Goal: Task Accomplishment & Management: Manage account settings

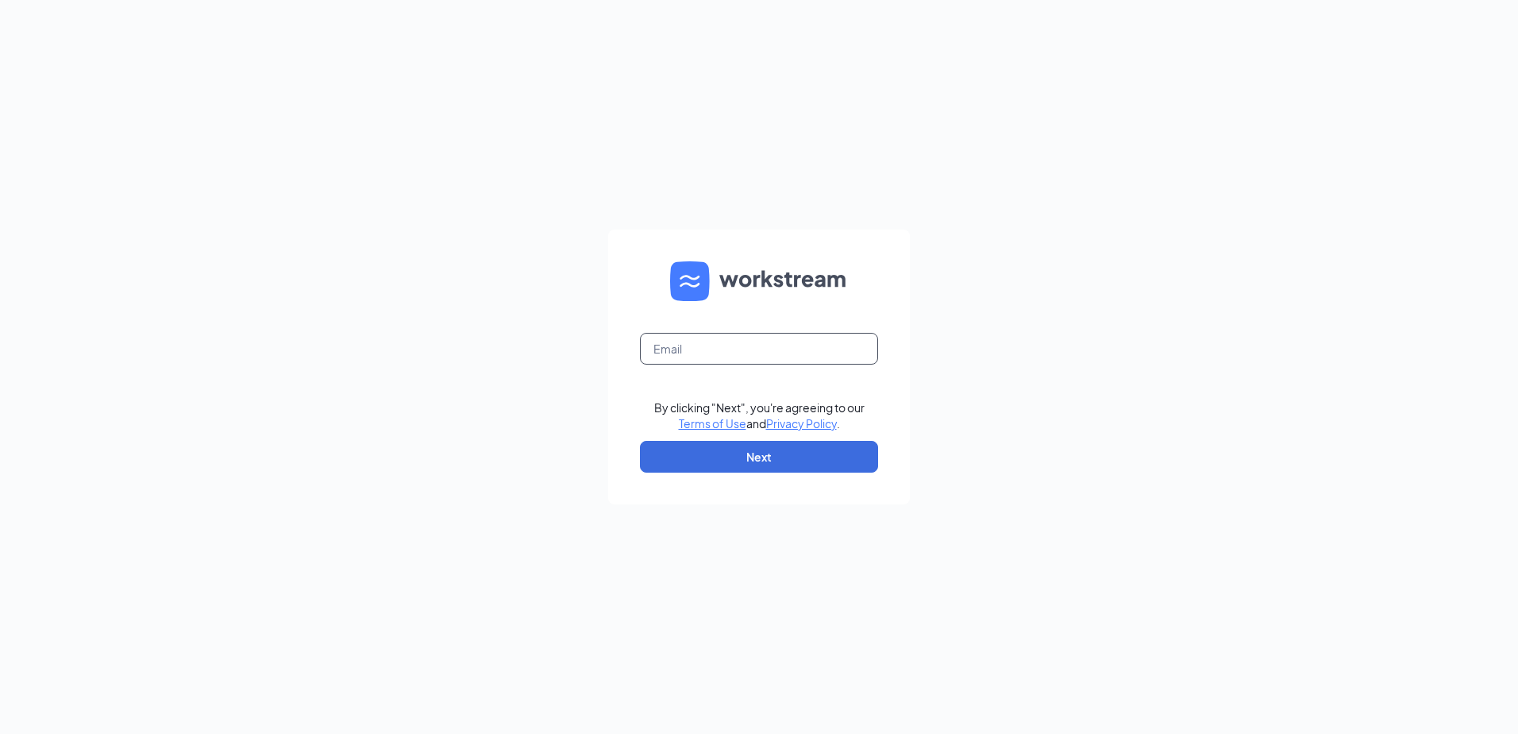
click at [708, 354] on input "text" at bounding box center [759, 349] width 238 height 32
type input "[EMAIL_ADDRESS][DOMAIN_NAME]"
click at [744, 449] on button "Next" at bounding box center [759, 457] width 238 height 32
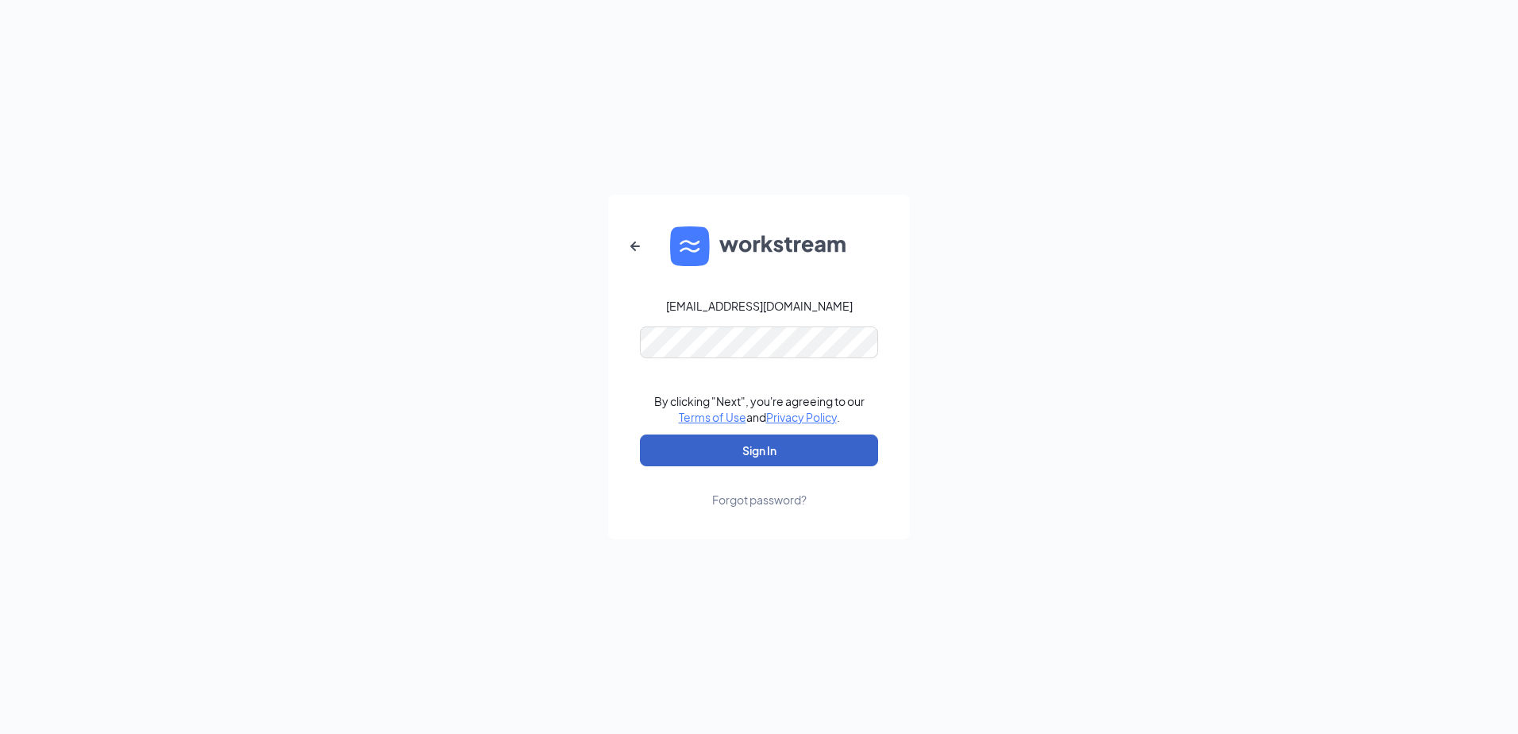
click at [689, 439] on button "Sign In" at bounding box center [759, 450] width 238 height 32
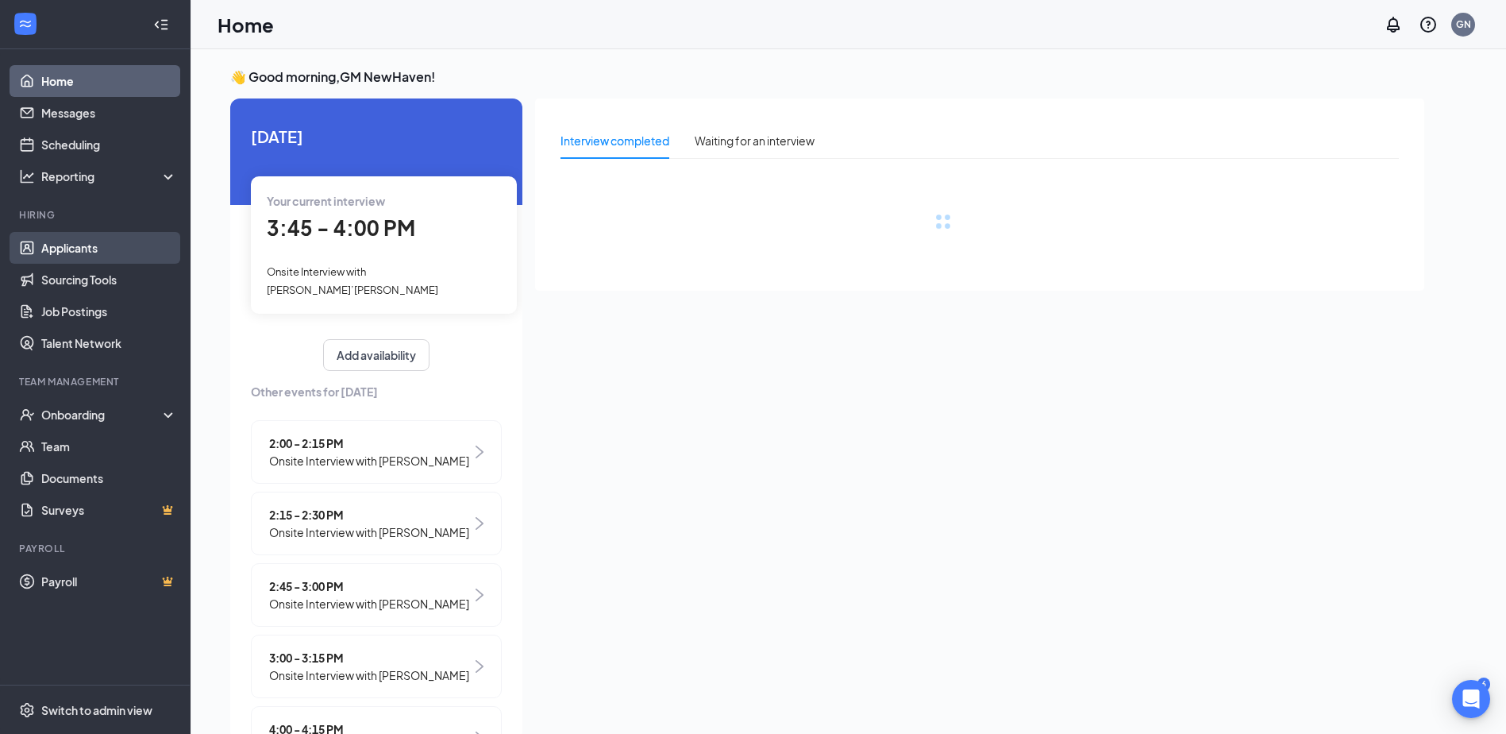
click at [67, 260] on link "Applicants" at bounding box center [109, 248] width 136 height 32
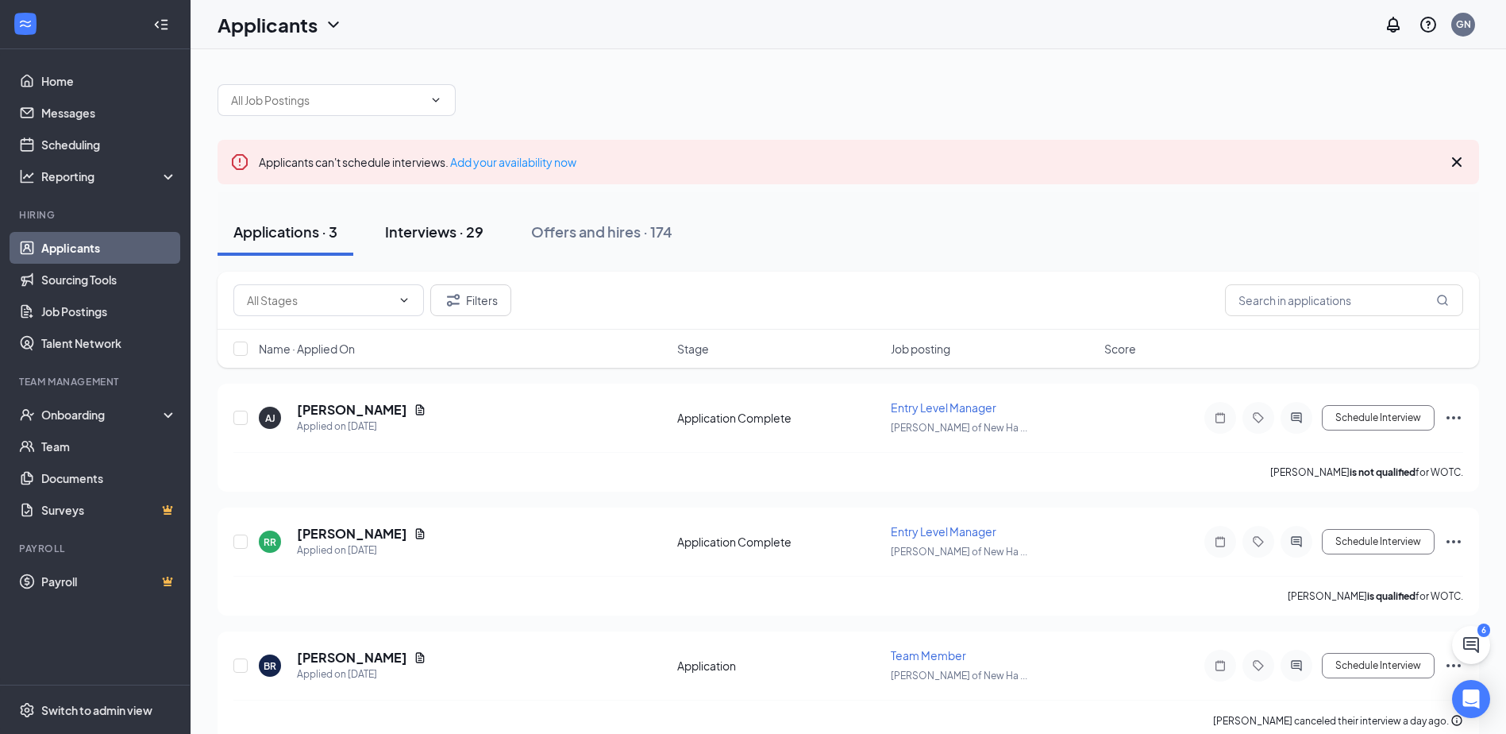
click at [430, 239] on div "Interviews · 29" at bounding box center [434, 232] width 98 height 20
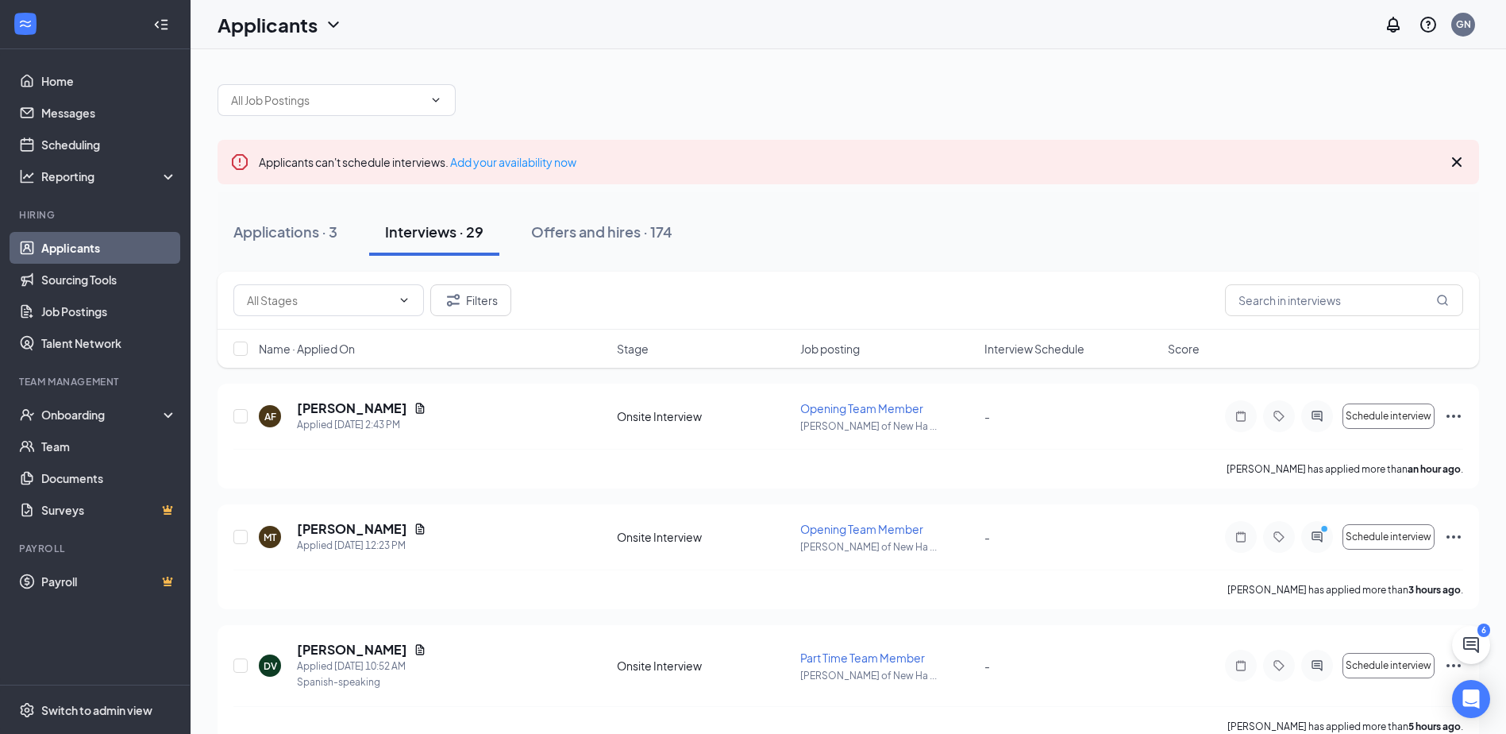
click at [1025, 349] on span "Interview Schedule" at bounding box center [1035, 349] width 100 height 16
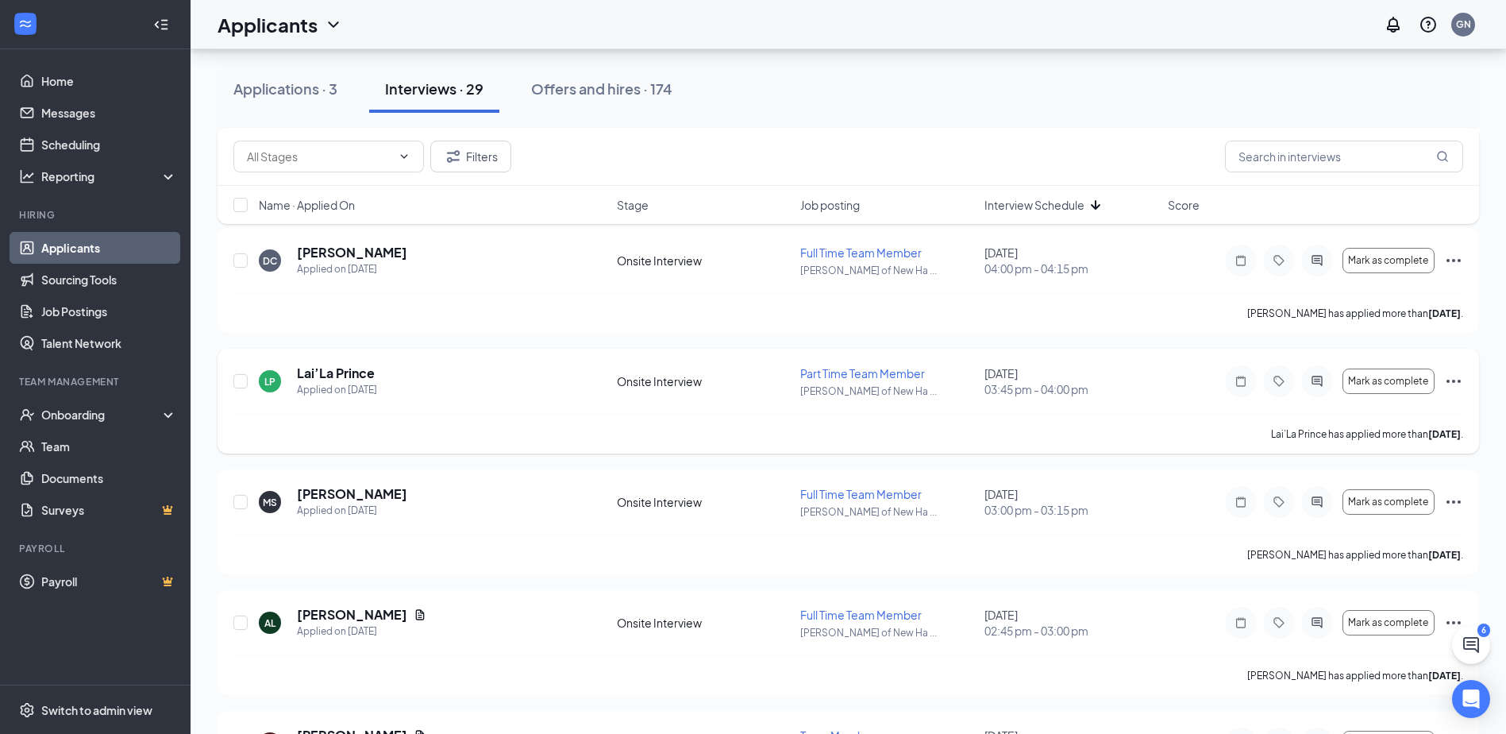
scroll to position [476, 0]
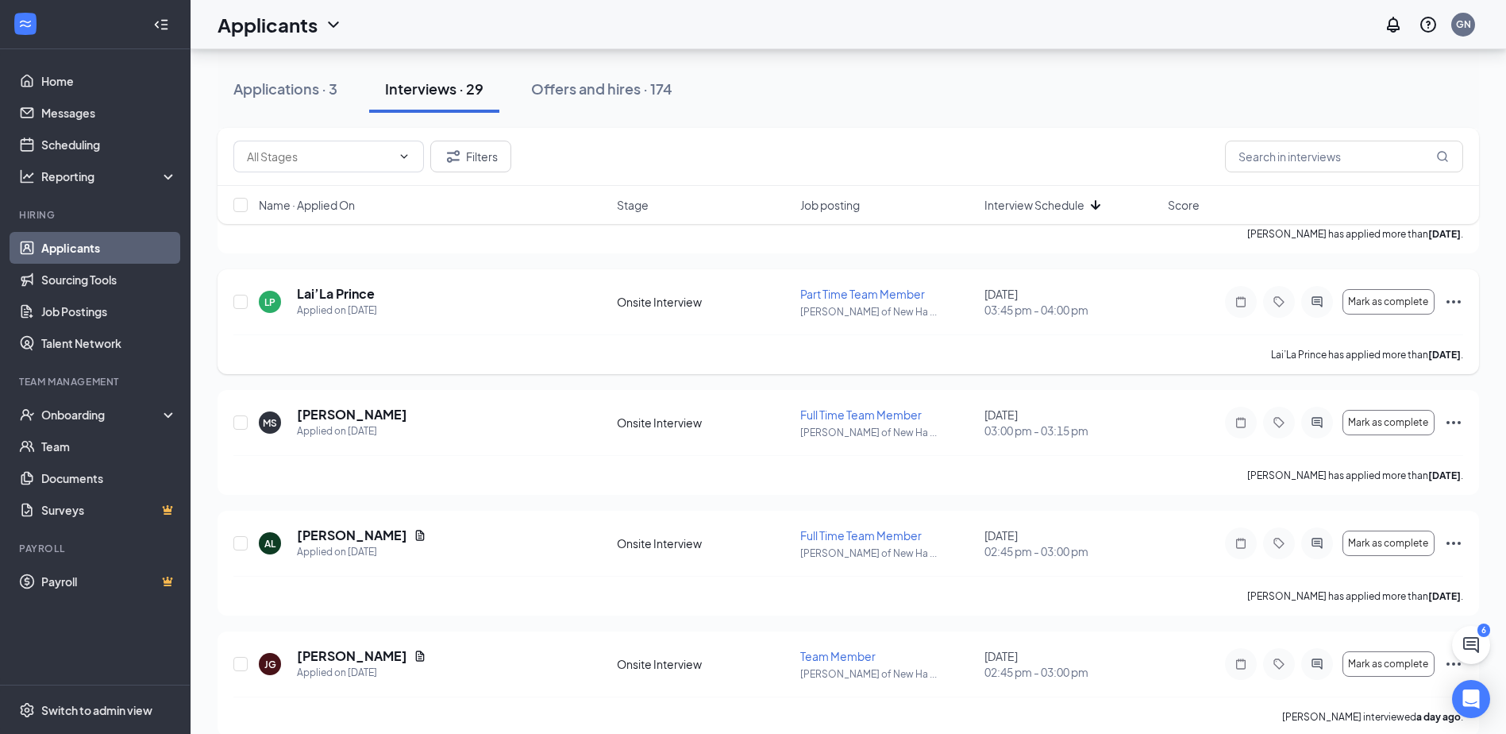
click at [1448, 304] on icon "Ellipses" at bounding box center [1453, 301] width 19 height 19
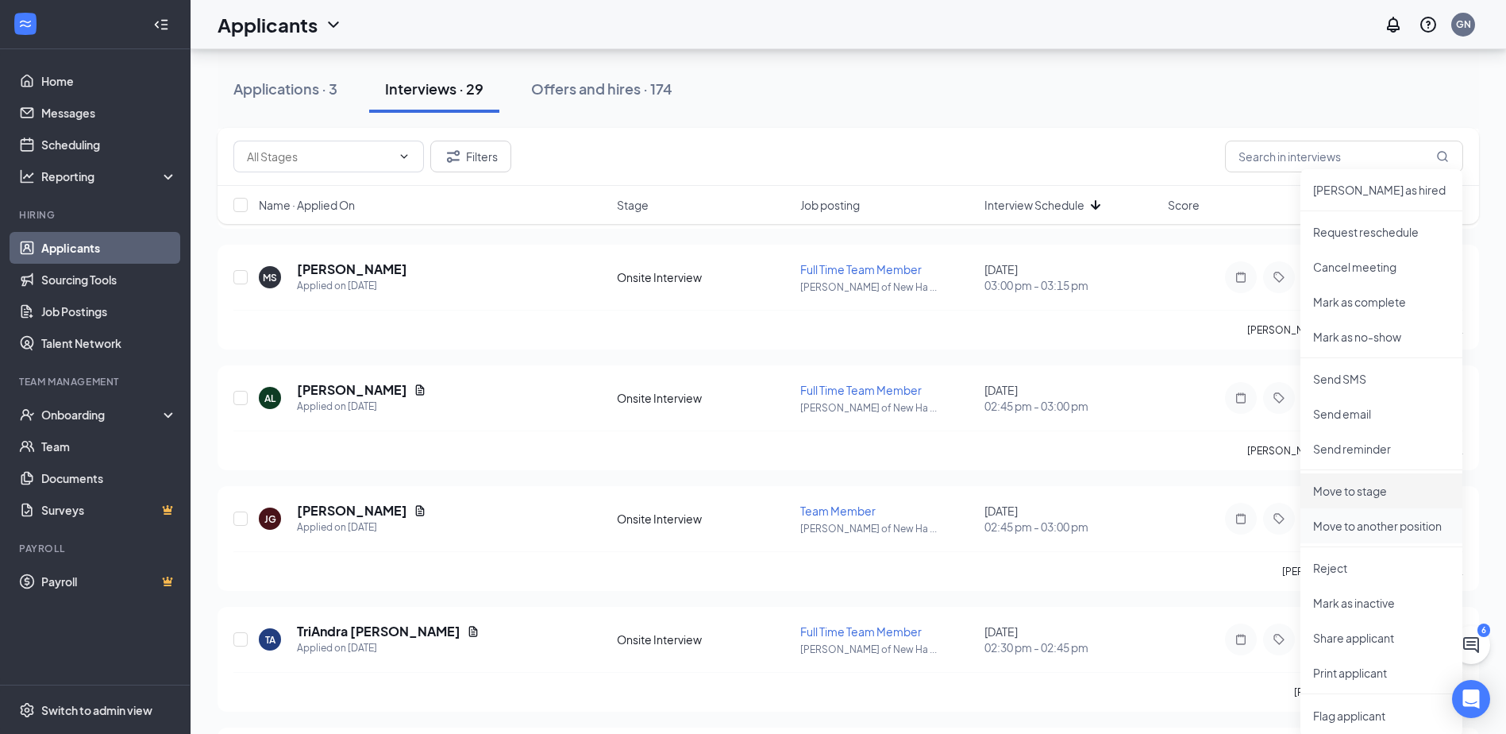
scroll to position [635, 0]
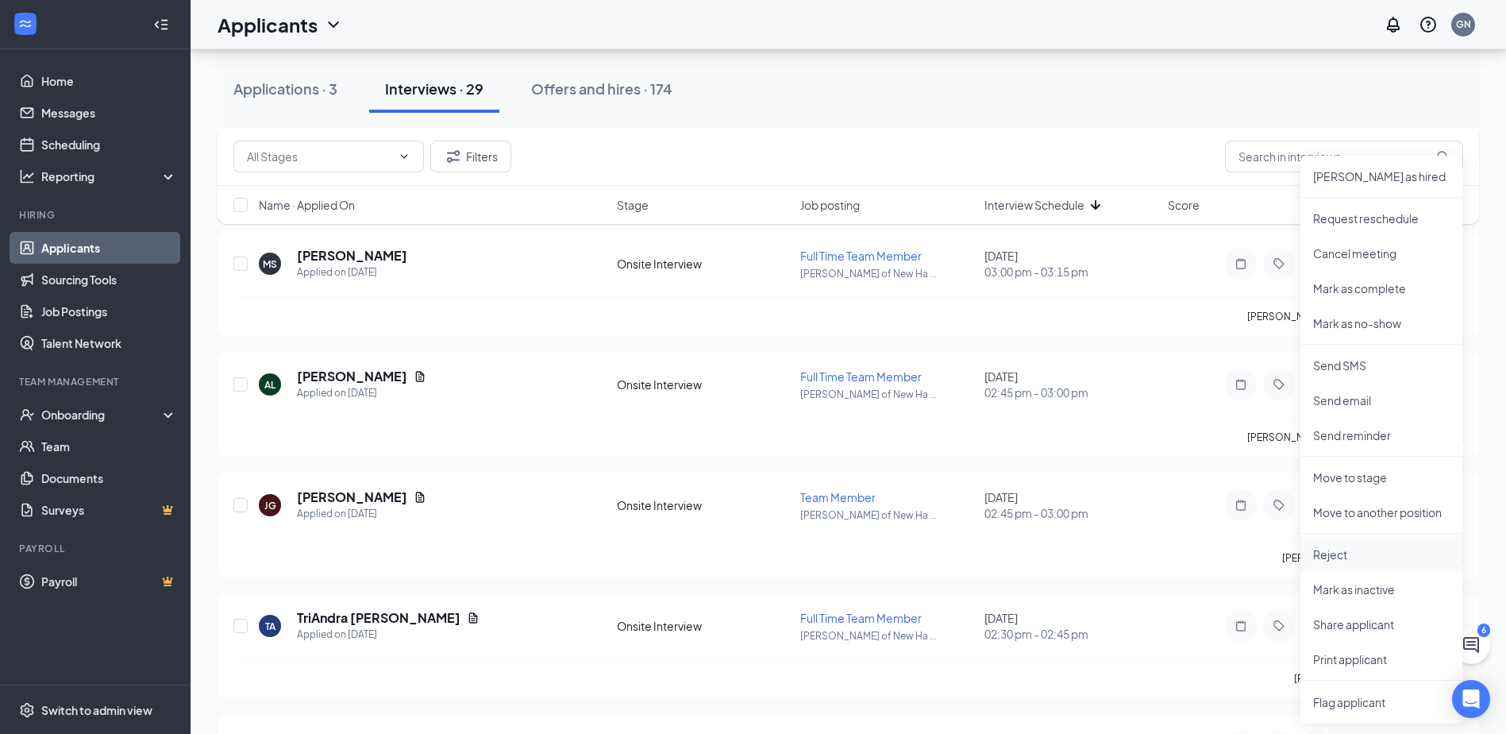
click at [1337, 556] on p "Reject" at bounding box center [1381, 554] width 137 height 16
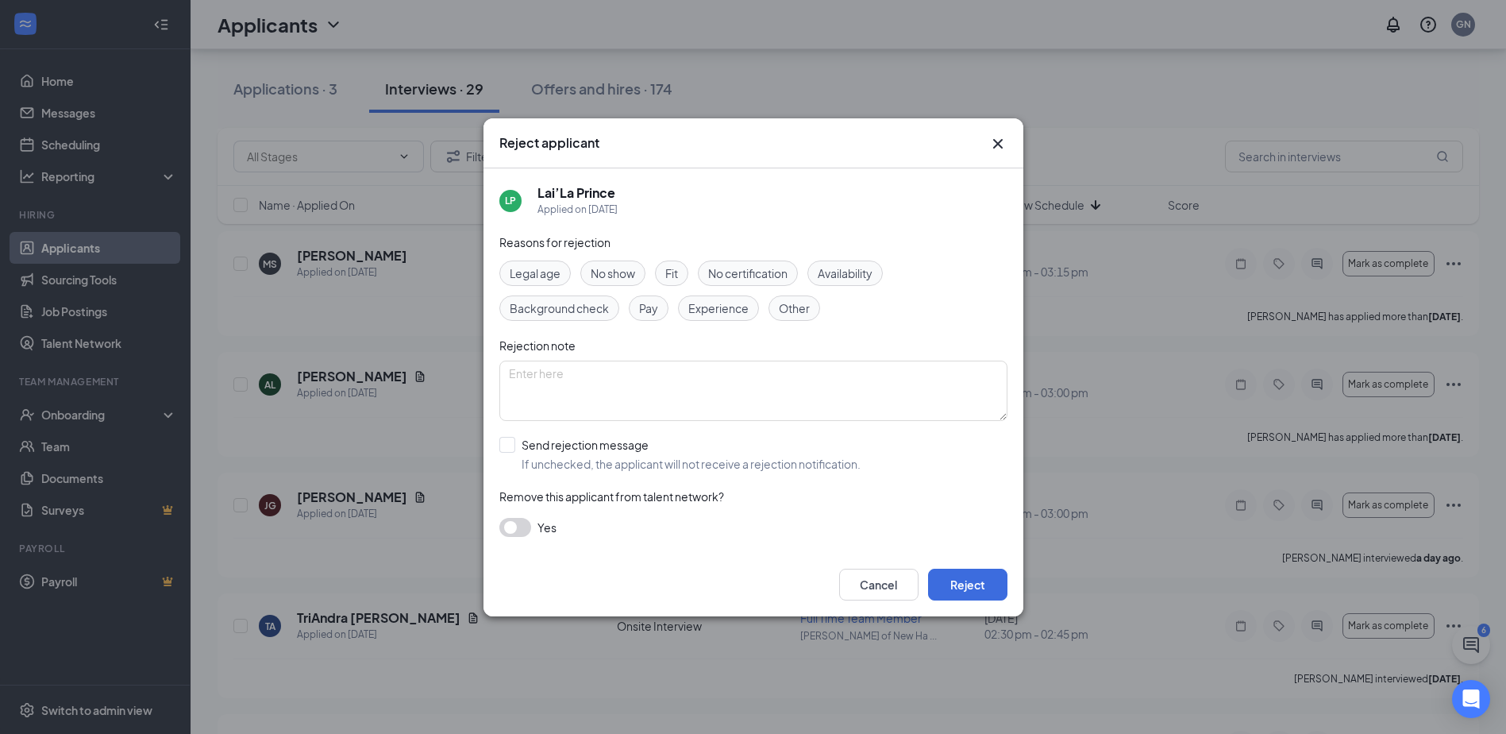
click at [547, 278] on span "Legal age" at bounding box center [535, 272] width 51 height 17
click at [727, 312] on span "Experience" at bounding box center [718, 307] width 60 height 17
click at [989, 586] on button "Reject" at bounding box center [967, 584] width 79 height 32
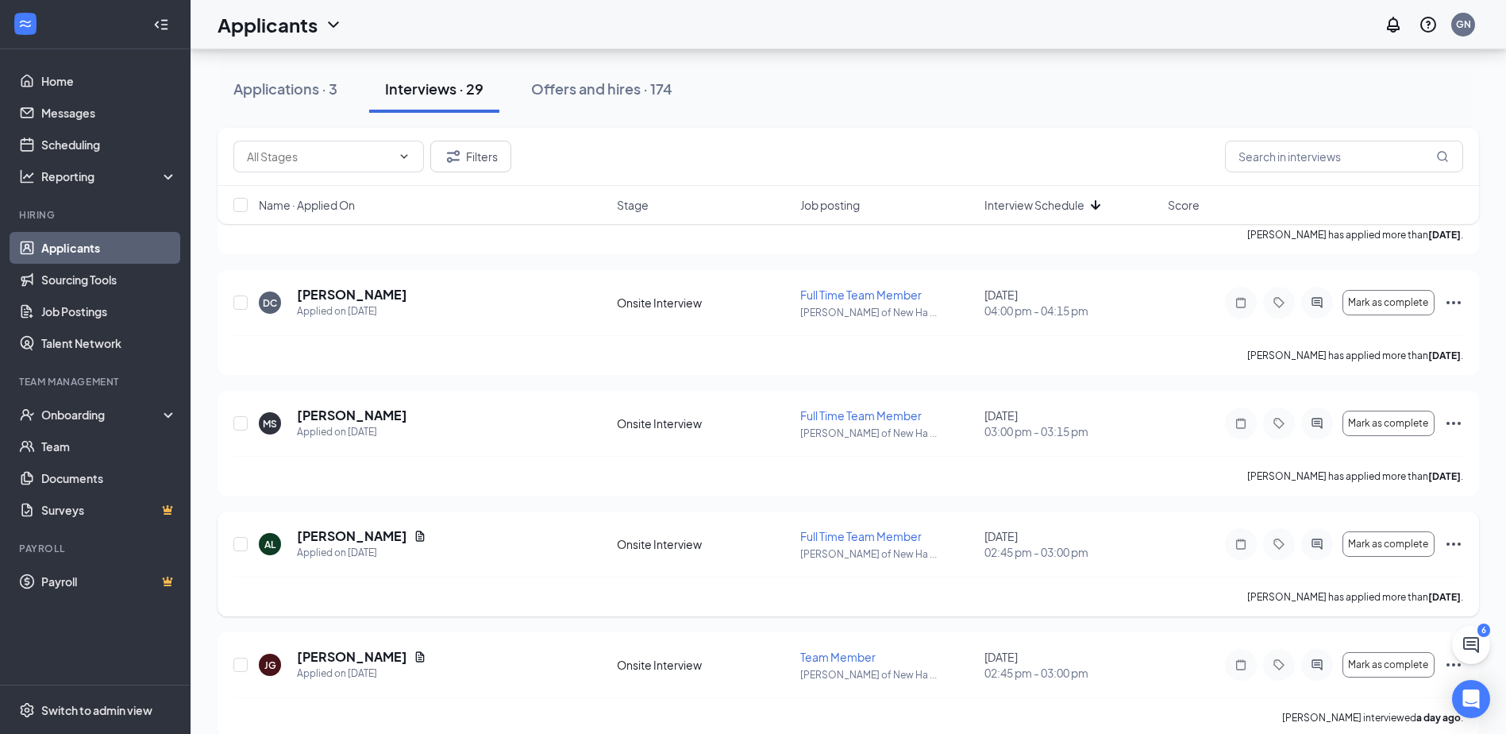
scroll to position [476, 0]
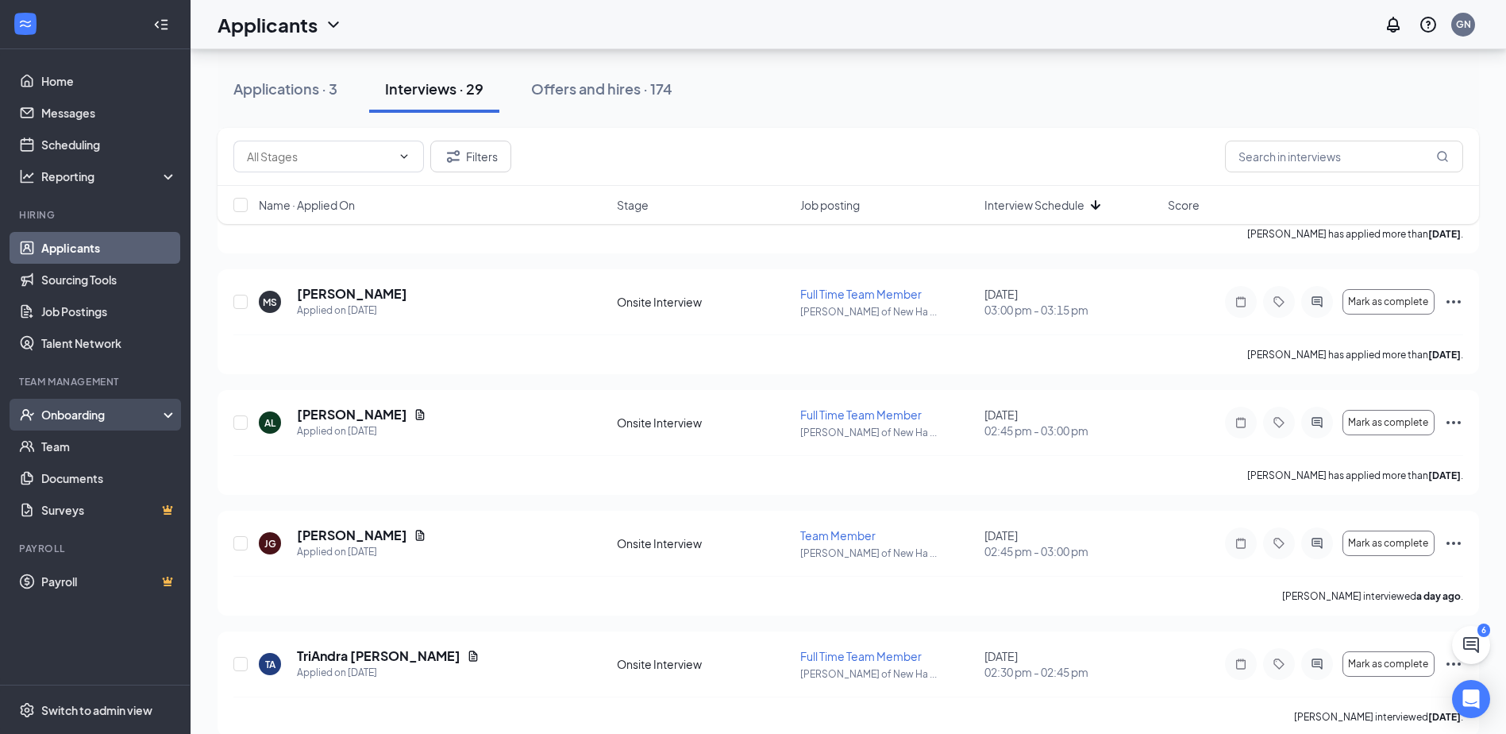
click at [83, 411] on div "Onboarding" at bounding box center [102, 415] width 122 height 16
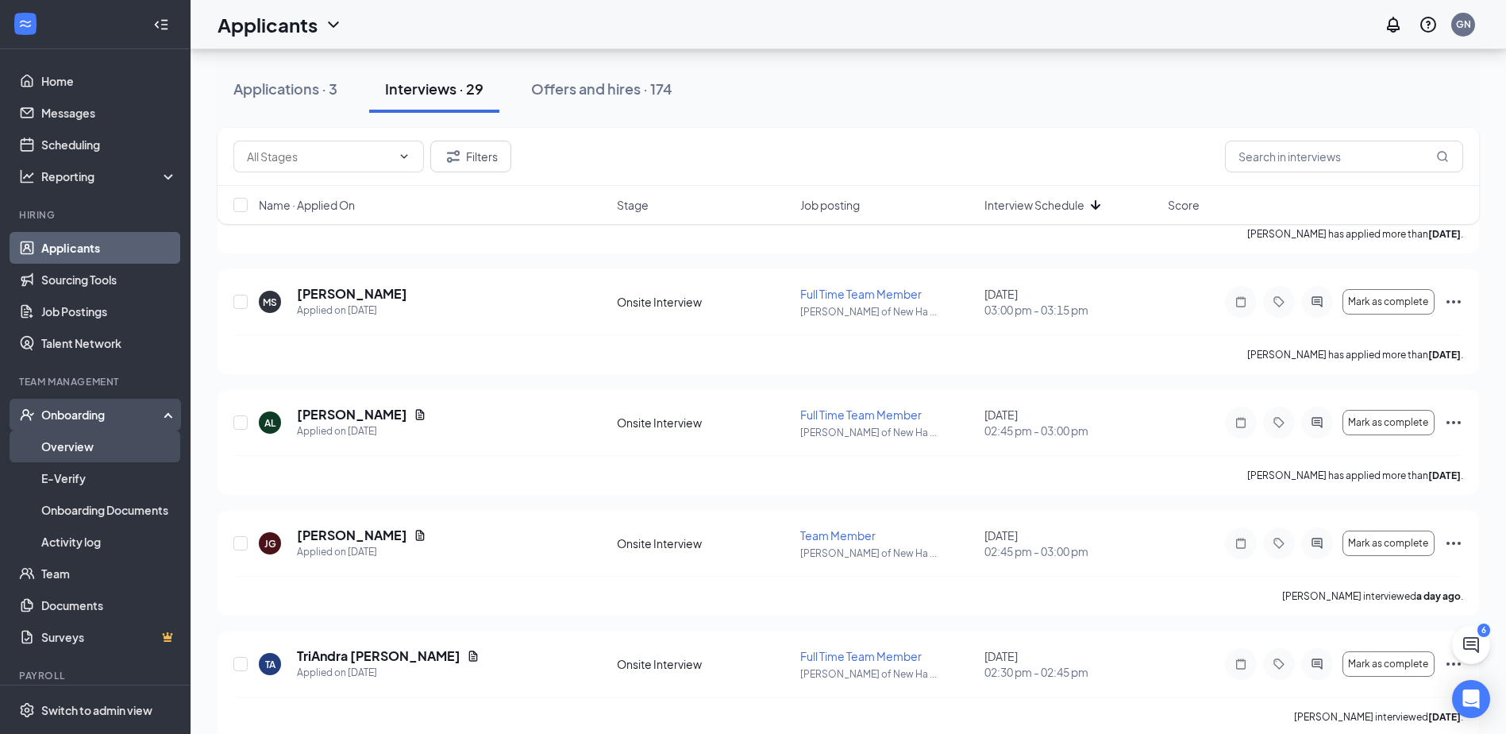
click at [77, 446] on link "Overview" at bounding box center [109, 446] width 136 height 32
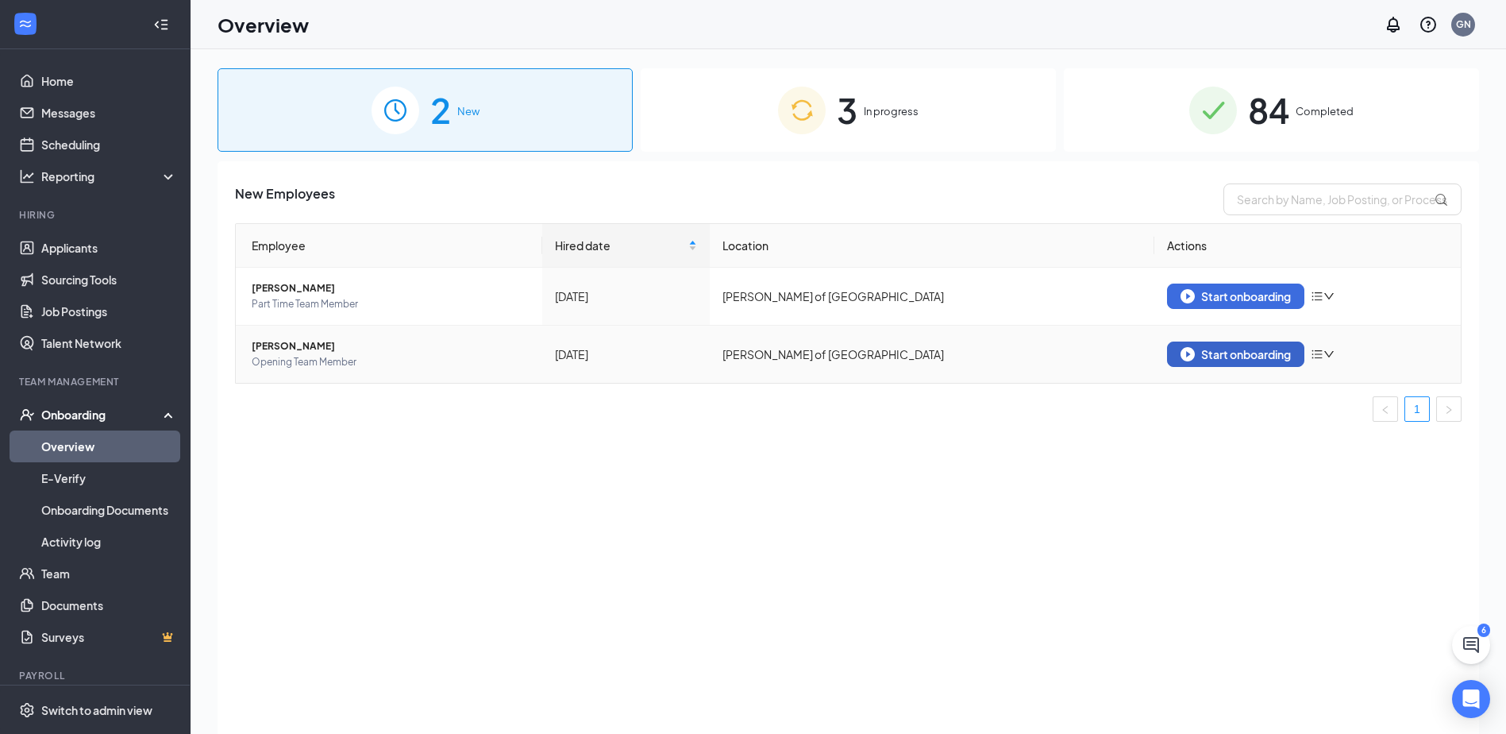
click at [1245, 358] on div "Start onboarding" at bounding box center [1236, 354] width 110 height 14
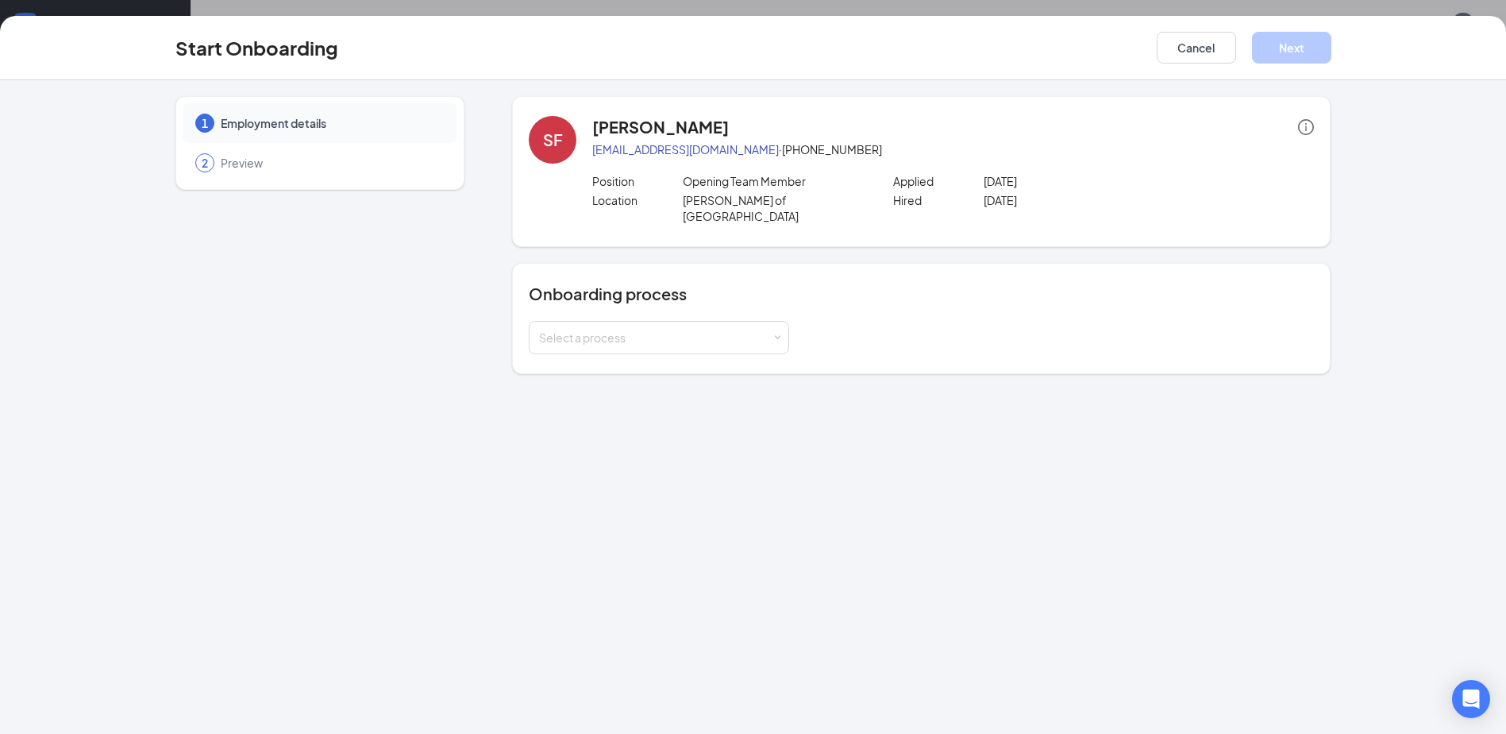
click at [224, 160] on span "Preview" at bounding box center [331, 163] width 221 height 16
click at [1204, 43] on button "Cancel" at bounding box center [1196, 48] width 79 height 32
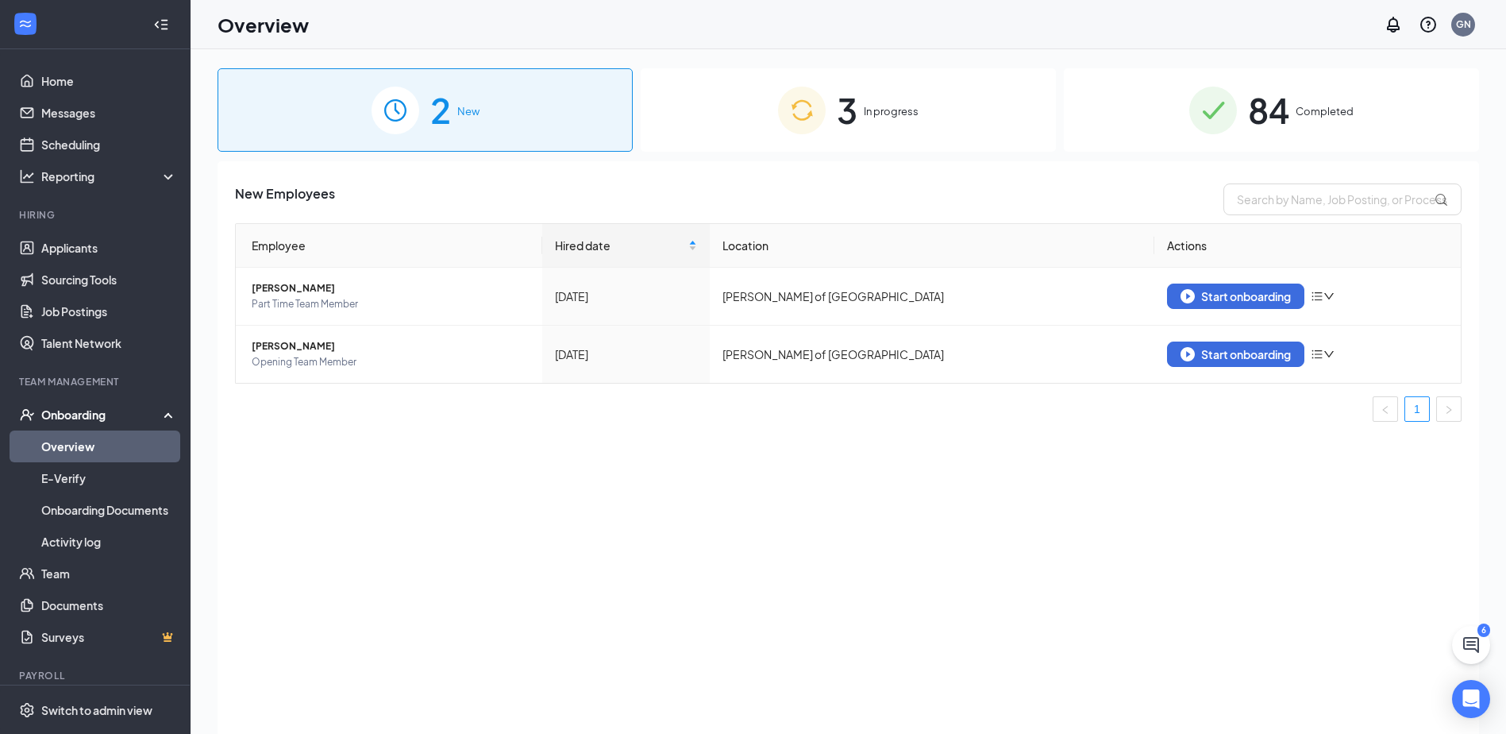
click at [907, 119] on span "In progress" at bounding box center [891, 111] width 55 height 16
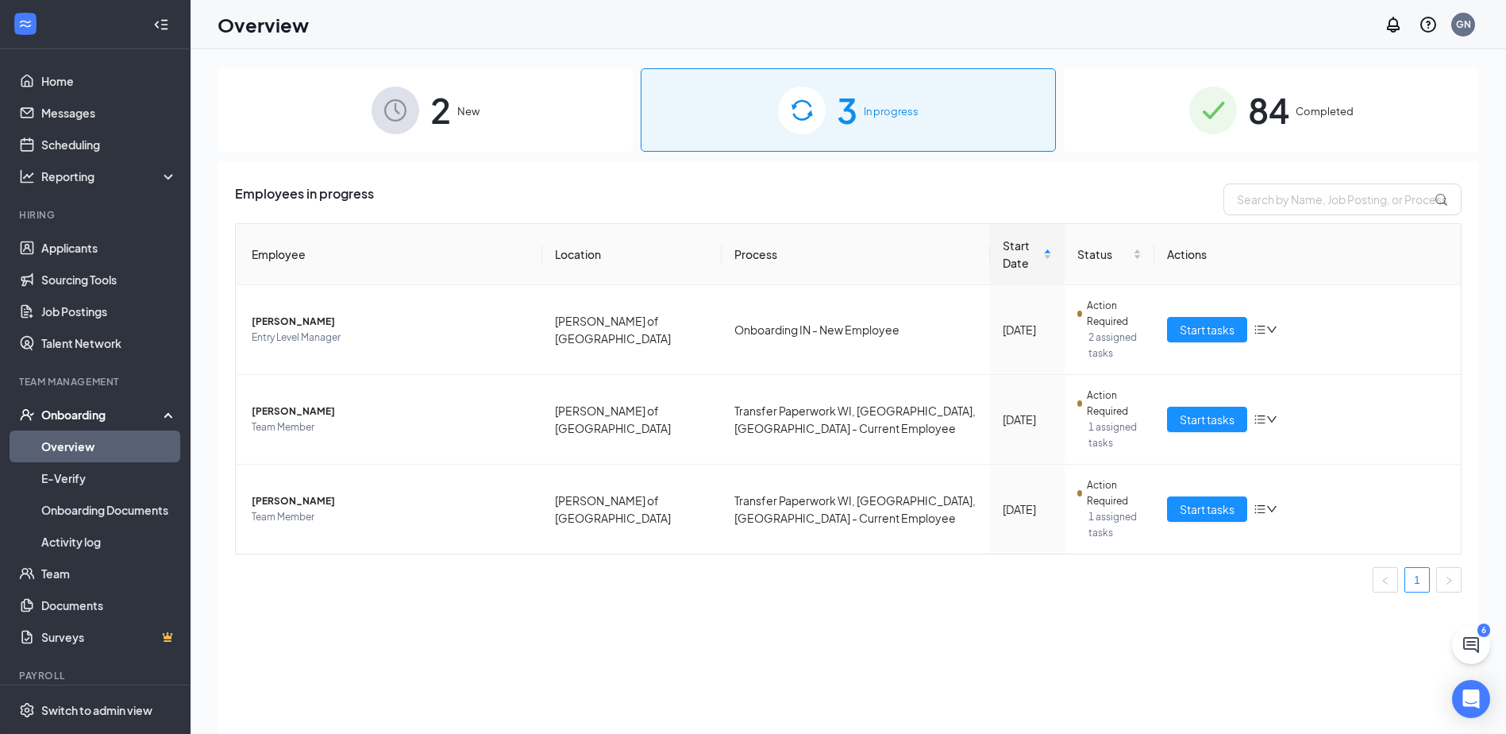
click at [1329, 124] on div "84 Completed" at bounding box center [1271, 109] width 415 height 83
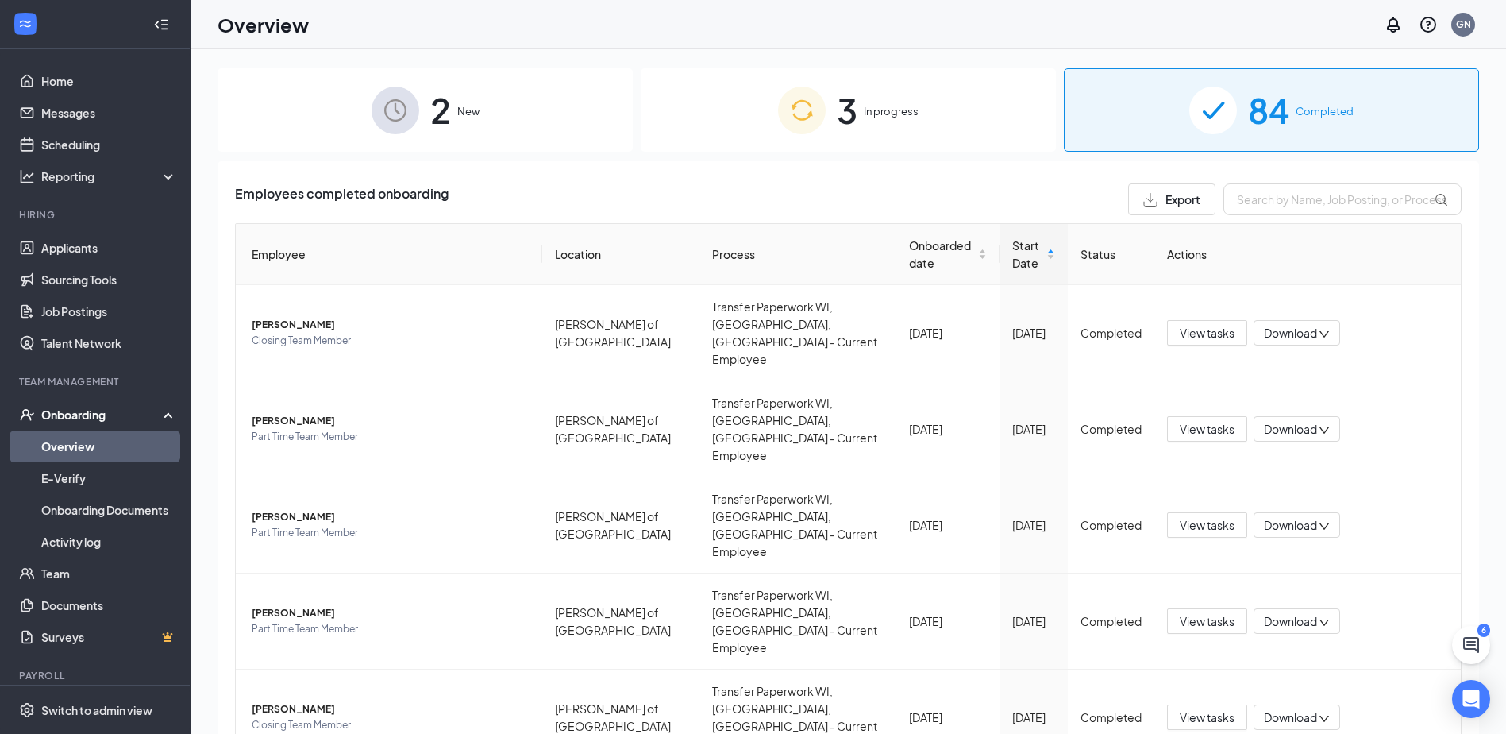
click at [886, 118] on span "In progress" at bounding box center [891, 111] width 55 height 16
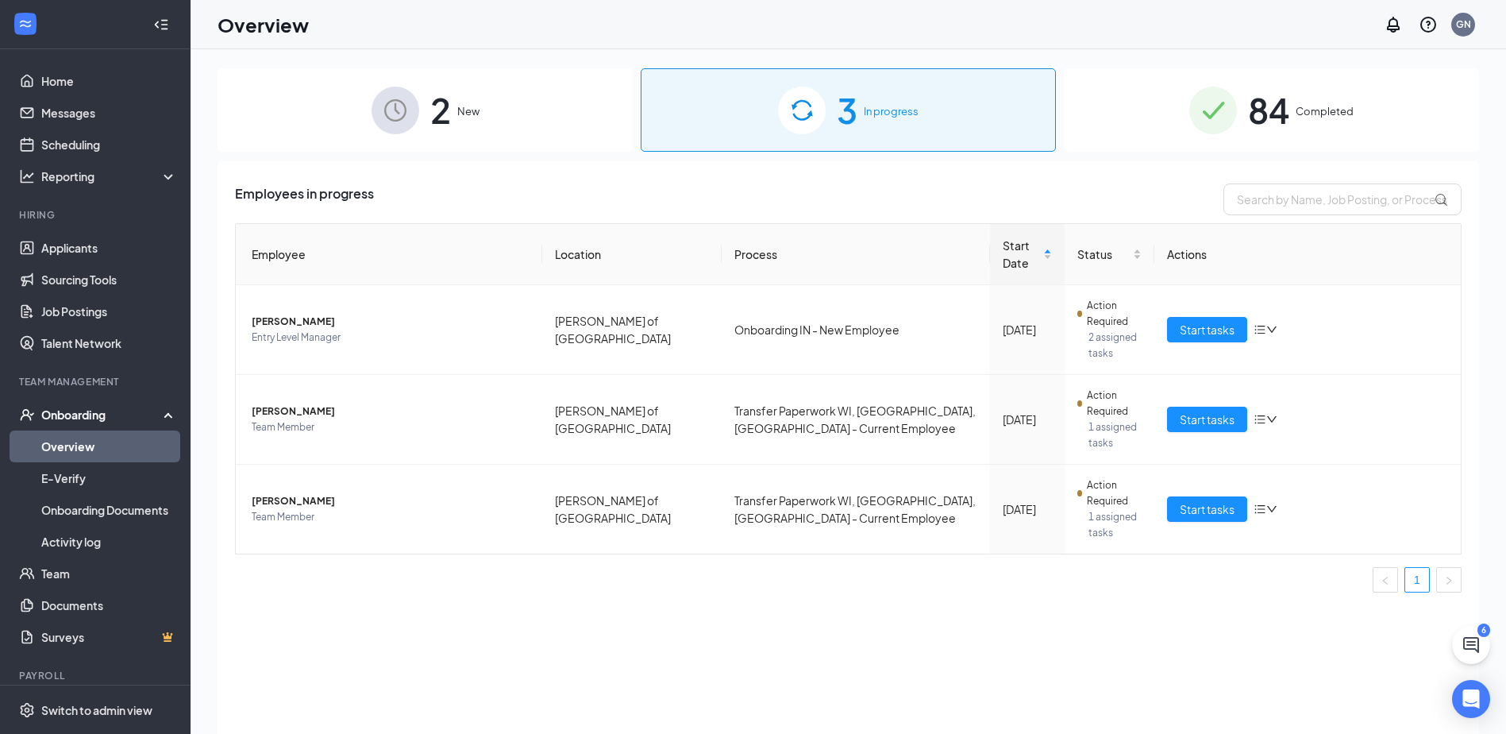
drag, startPoint x: 886, startPoint y: 118, endPoint x: 894, endPoint y: 133, distance: 17.0
drag, startPoint x: 894, startPoint y: 133, endPoint x: 507, endPoint y: 590, distance: 598.9
click at [507, 590] on div "Employees in progress Employee Location Process Start Date Status Actions Elysh…" at bounding box center [849, 467] width 1262 height 612
